Goal: Task Accomplishment & Management: Manage account settings

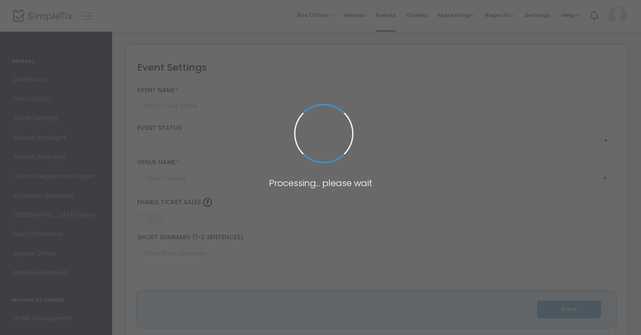
type input "Simulation du Conseil de l'UE"
type textarea "2 jours de débatsetcetcetc"
type input "Buy Tickets"
type input "Campus MIL - UDEM"
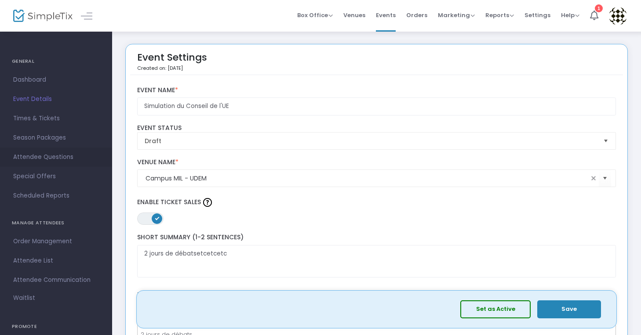
click at [51, 162] on span "Attendee Questions" at bounding box center [56, 157] width 86 height 11
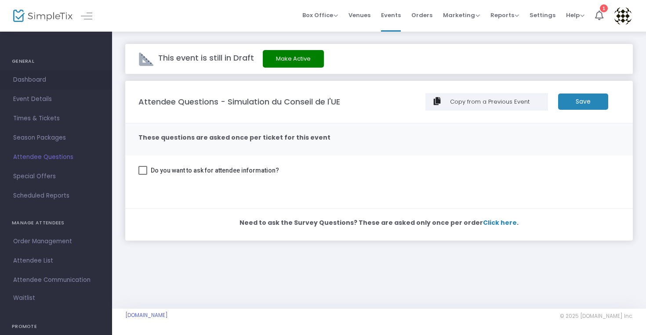
click at [49, 85] on span "Dashboard" at bounding box center [56, 79] width 86 height 11
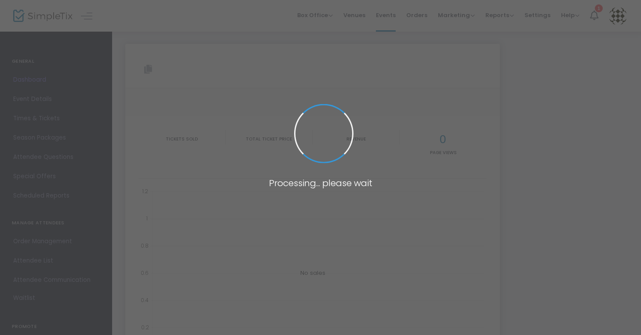
type input "[URL][DOMAIN_NAME]"
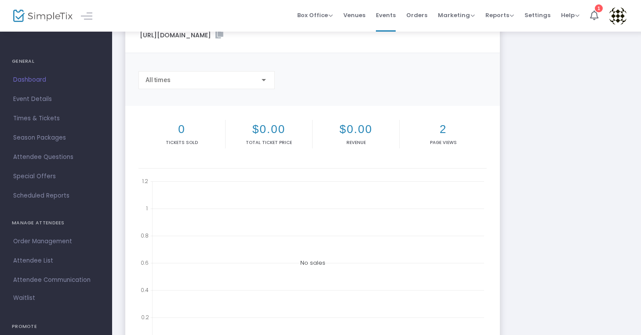
scroll to position [1, 0]
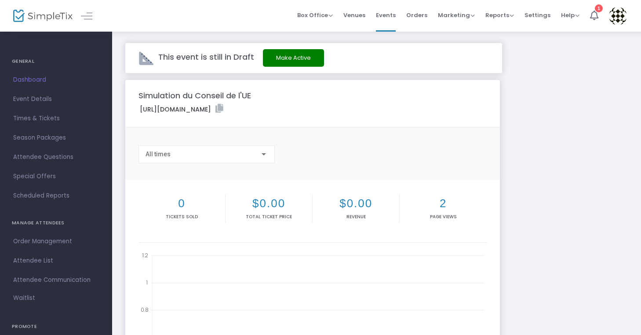
click at [210, 156] on div "All times" at bounding box center [202, 154] width 114 height 7
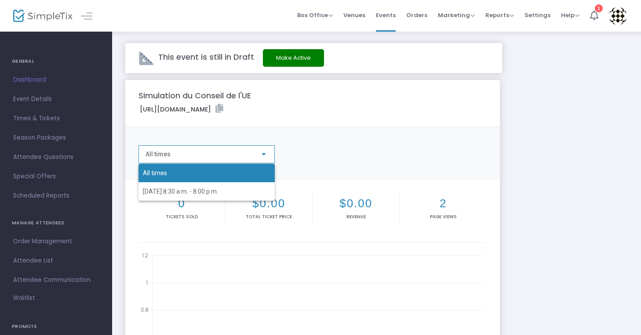
click at [210, 156] on div "All times [DATE] 8:30 a.m. - 8:00 p.m." at bounding box center [199, 176] width 122 height 50
click at [243, 152] on div "All times [DATE] 8:30 a.m. - 8:00 p.m." at bounding box center [199, 176] width 122 height 50
click at [52, 101] on div at bounding box center [320, 167] width 641 height 335
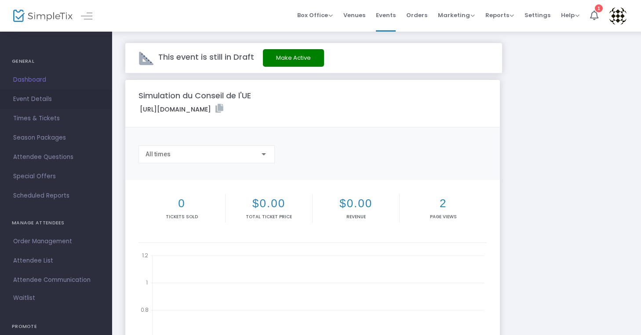
click at [40, 101] on span "Event Details" at bounding box center [56, 99] width 86 height 11
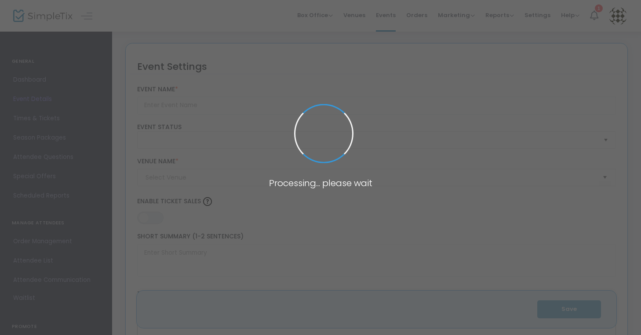
type input "Simulation du Conseil de l'UE"
type textarea "2 jours de débatsetcetcetc"
type input "Buy Tickets"
type input "Campus MIL - UDEM"
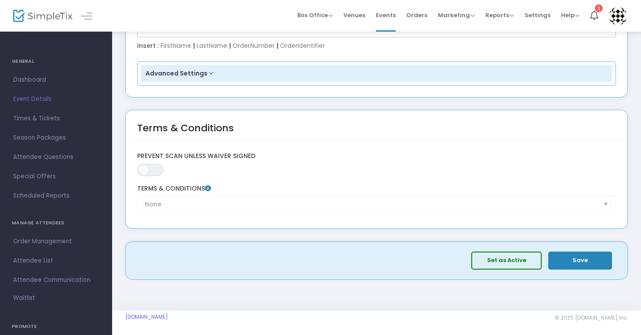
scroll to position [1419, 0]
